Goal: Navigation & Orientation: Find specific page/section

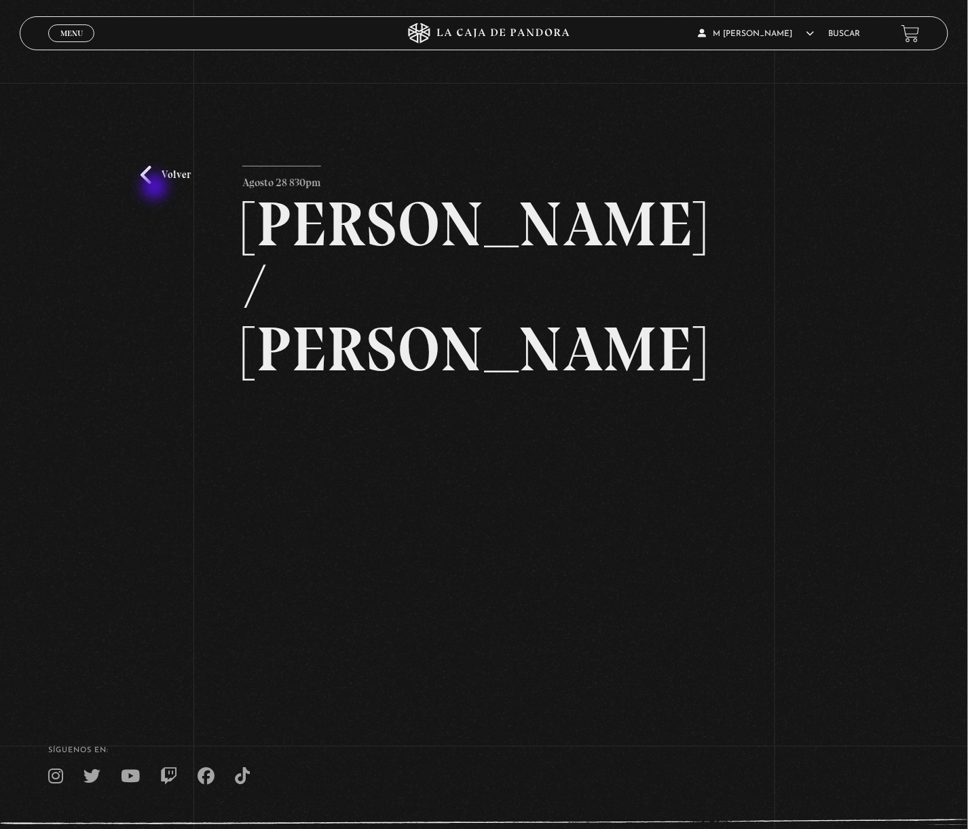
click at [156, 187] on div "Volver Agosto 28 830pm [PERSON_NAME] / [GEOGRAPHIC_DATA]" at bounding box center [484, 391] width 968 height 617
click at [156, 175] on link "Volver" at bounding box center [166, 175] width 50 height 18
